Goal: Check status

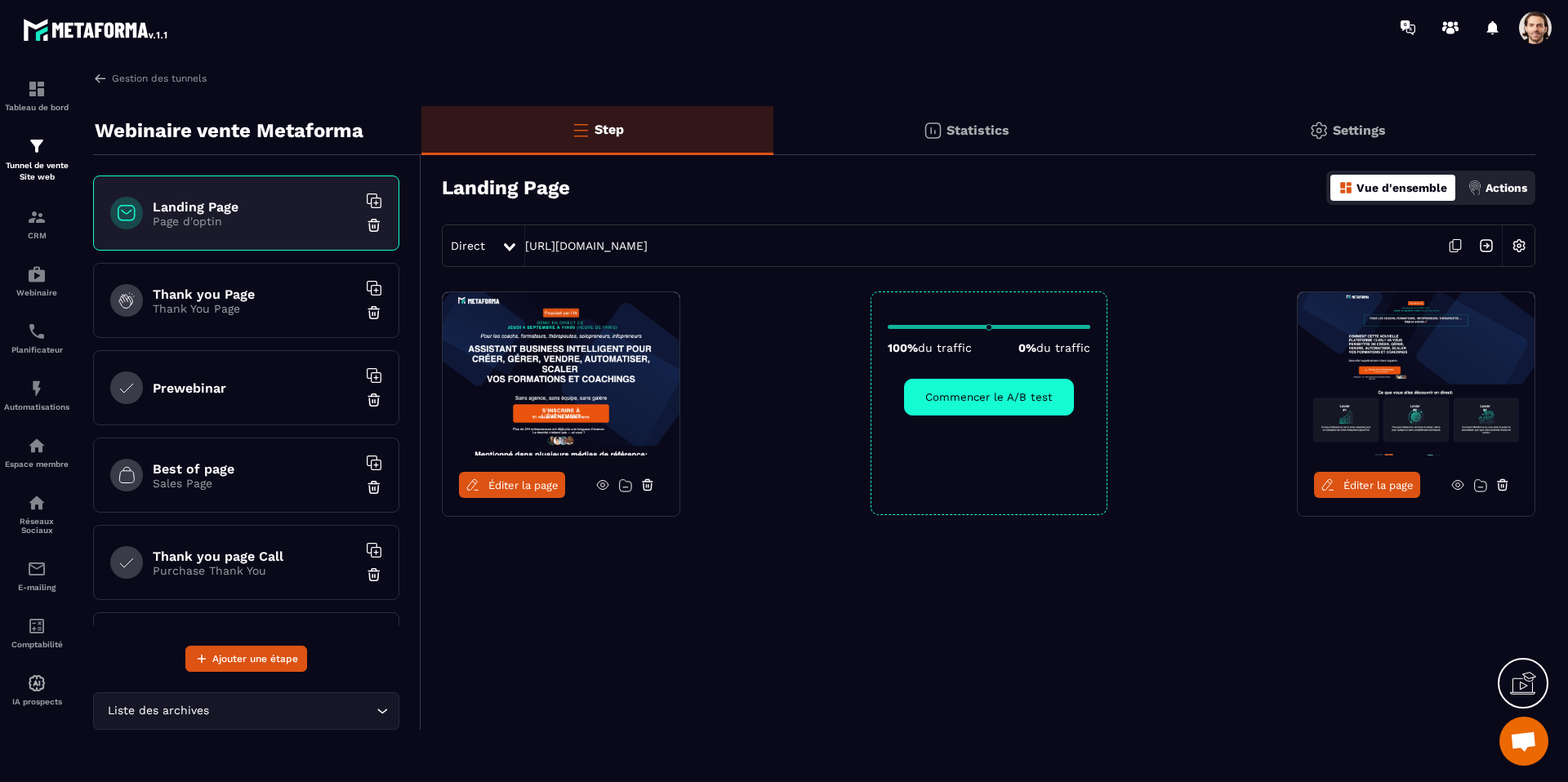
click at [1160, 130] on div "Statistics" at bounding box center [1348, 130] width 376 height 49
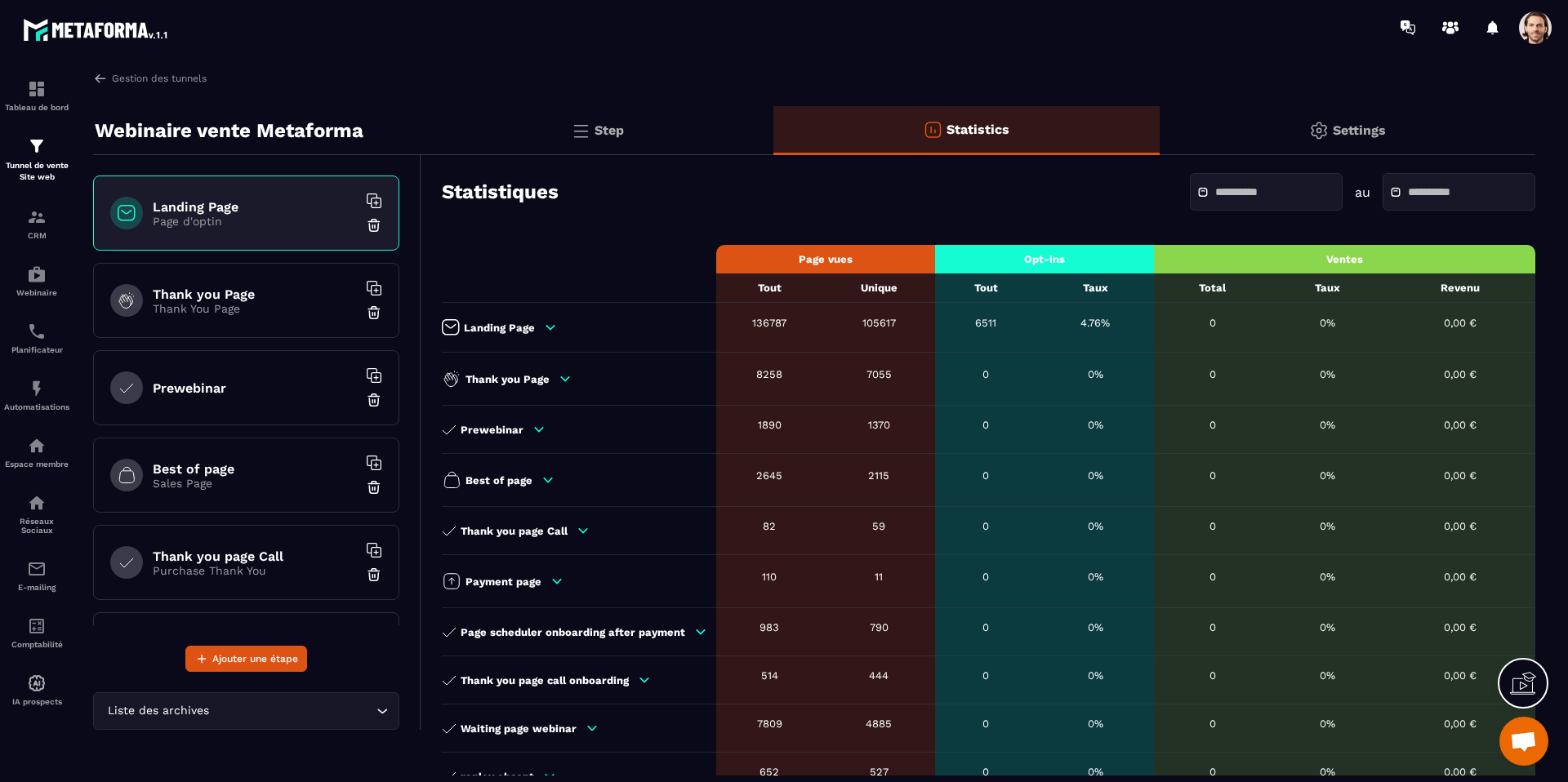
click at [553, 335] on td "Landing Page" at bounding box center [579, 328] width 274 height 50
click at [526, 327] on p "Landing Page" at bounding box center [499, 328] width 71 height 12
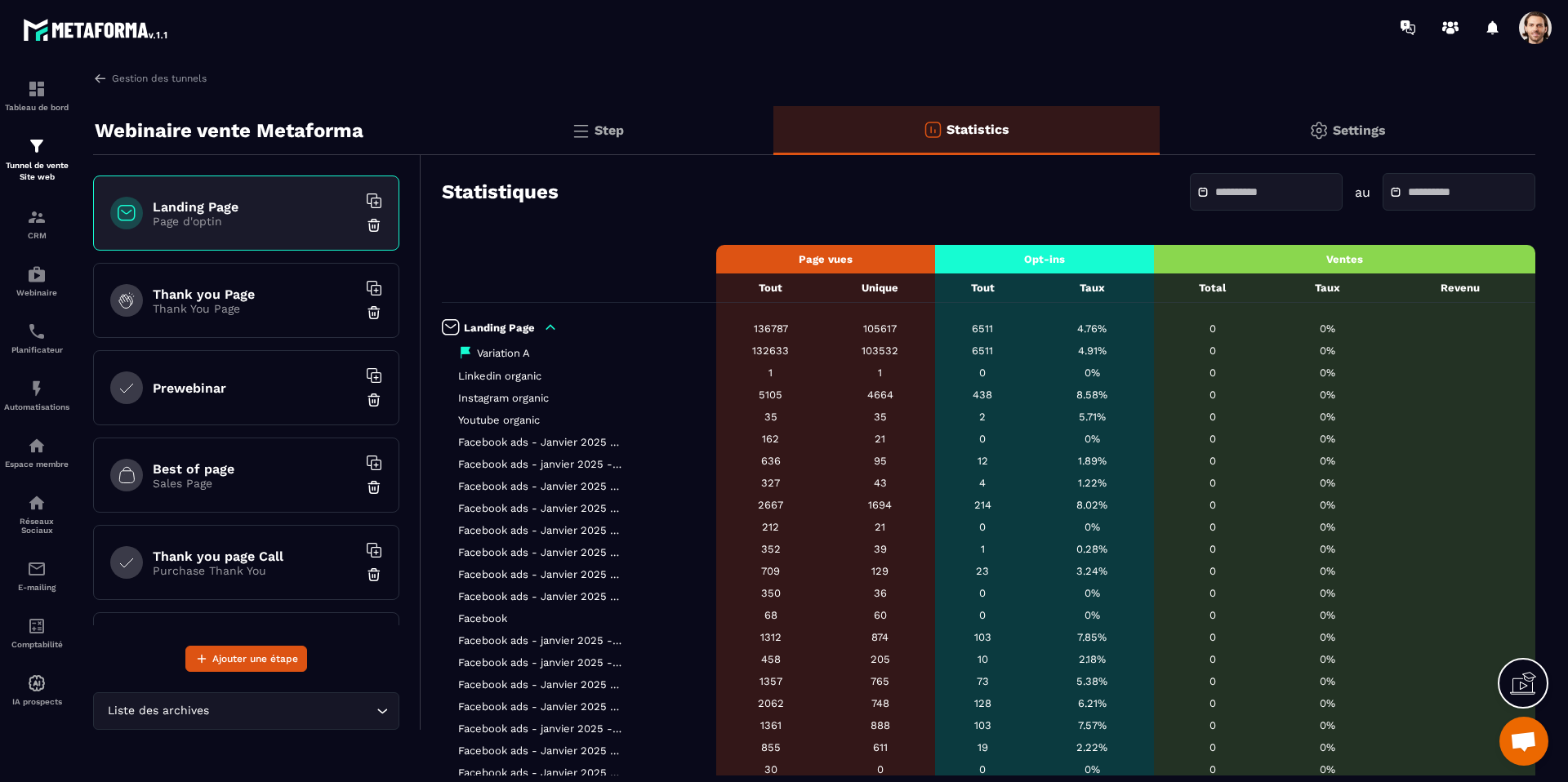
click at [876, 351] on div "103532" at bounding box center [880, 350] width 93 height 12
click at [884, 331] on div "105617" at bounding box center [880, 329] width 93 height 12
